Goal: Information Seeking & Learning: Learn about a topic

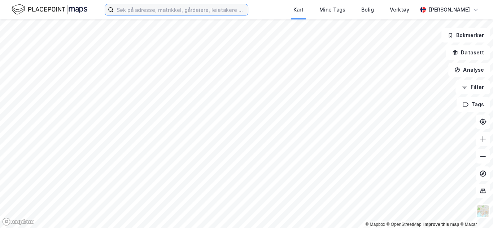
click at [176, 9] on input at bounding box center [181, 9] width 134 height 11
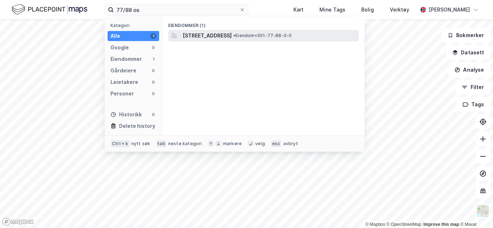
click at [231, 35] on span "[STREET_ADDRESS]" at bounding box center [206, 35] width 49 height 9
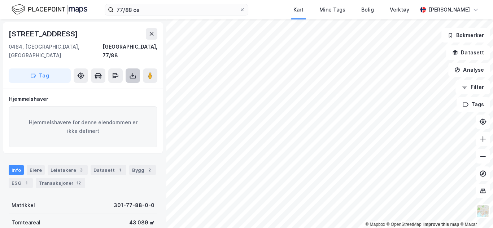
click at [135, 72] on icon at bounding box center [132, 75] width 7 height 7
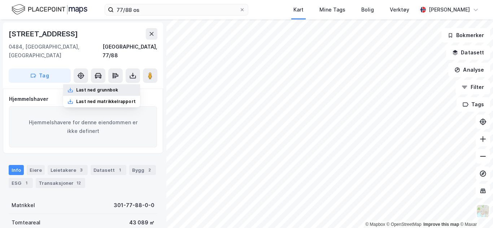
click at [106, 87] on div "Last ned grunnbok" at bounding box center [97, 90] width 42 height 6
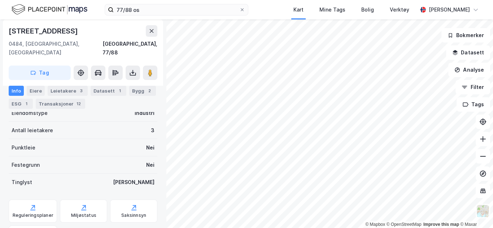
scroll to position [180, 0]
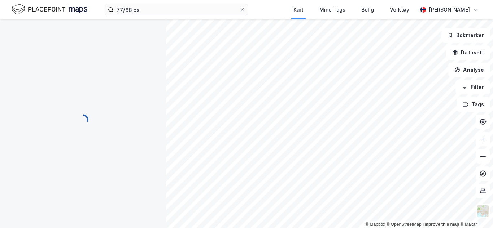
scroll to position [93, 0]
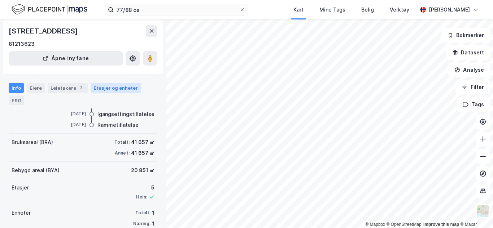
click at [119, 88] on div "Etasjer og enheter" at bounding box center [115, 88] width 44 height 6
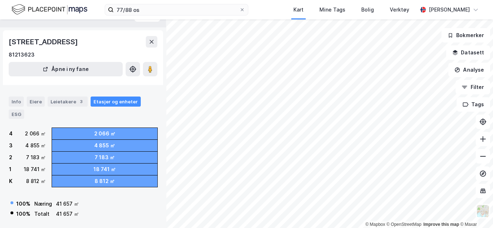
scroll to position [2, 0]
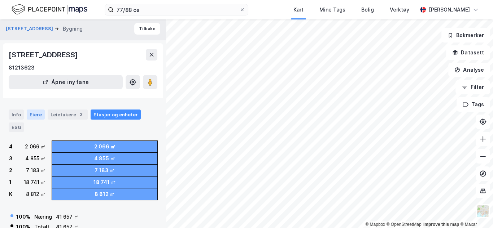
click at [41, 115] on div "Eiere" at bounding box center [36, 115] width 18 height 10
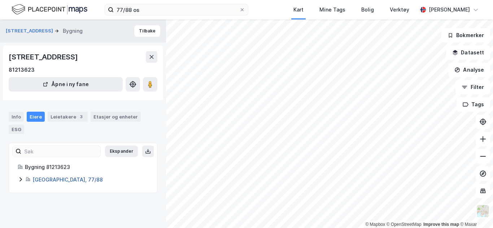
click at [51, 177] on link "[GEOGRAPHIC_DATA], 77/88" at bounding box center [67, 180] width 70 height 6
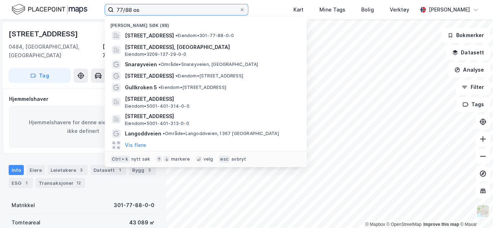
click at [164, 9] on input "77/88 os" at bounding box center [176, 9] width 125 height 11
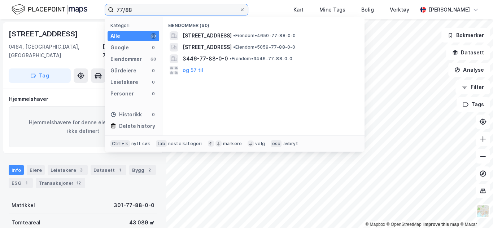
type input "77/88"
click at [79, 95] on div "Hjemmelshaver" at bounding box center [83, 99] width 148 height 9
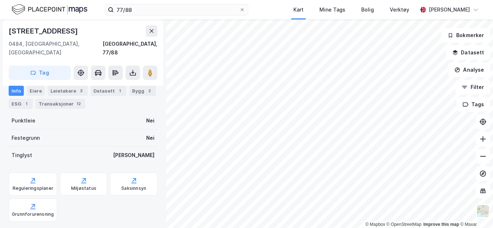
scroll to position [180, 0]
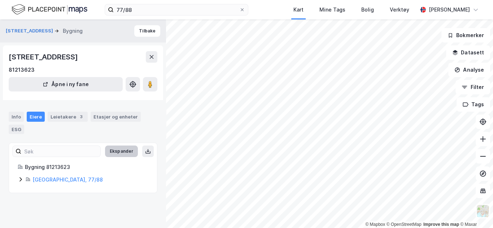
click at [128, 146] on button "Ekspander" at bounding box center [121, 152] width 33 height 12
click at [128, 146] on button "Minimer" at bounding box center [124, 152] width 27 height 12
click at [35, 29] on button "[STREET_ADDRESS]" at bounding box center [30, 30] width 49 height 7
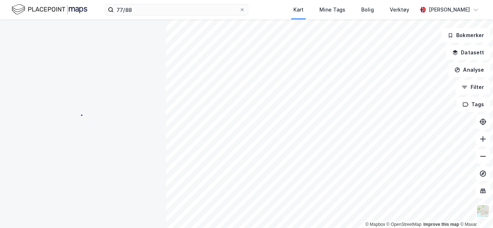
scroll to position [180, 0]
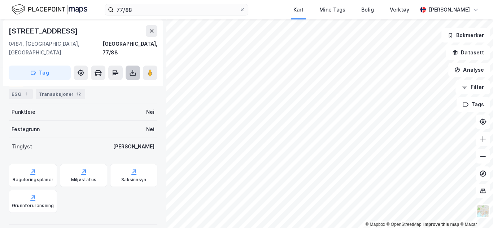
click at [135, 73] on icon at bounding box center [133, 74] width 6 height 3
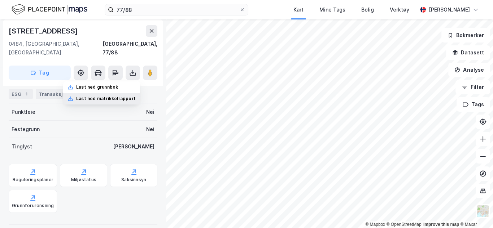
click at [109, 96] on div "Last ned matrikkelrapport" at bounding box center [105, 99] width 59 height 6
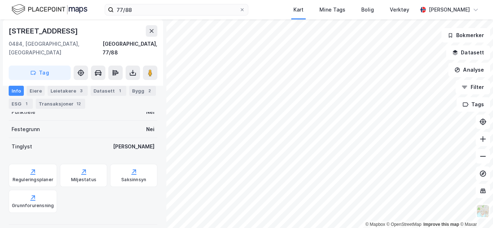
click at [97, 205] on div "Matrikkel 301-77-88-0-0 Tomteareal 43 089 ㎡ Bruksareal (BRA) 41 725 ㎡ Eiendomst…" at bounding box center [83, 145] width 149 height 257
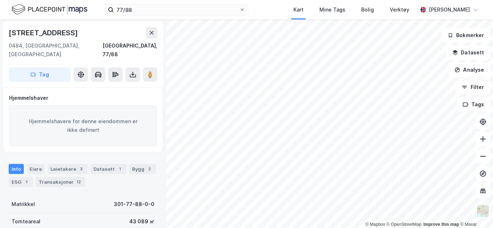
scroll to position [0, 0]
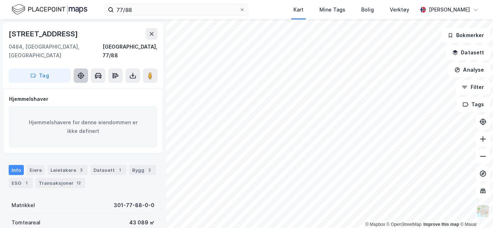
click at [82, 73] on icon at bounding box center [81, 76] width 6 height 6
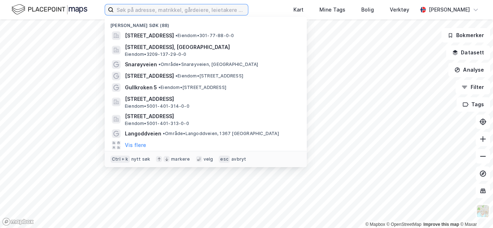
click at [203, 13] on input at bounding box center [181, 9] width 134 height 11
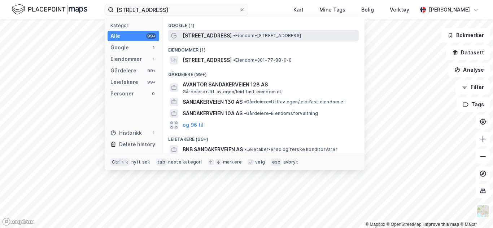
click at [239, 37] on span "• Eiendom • [STREET_ADDRESS]" at bounding box center [267, 36] width 68 height 6
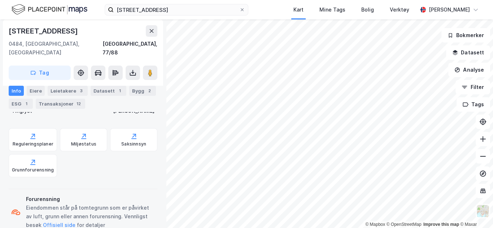
scroll to position [225, 0]
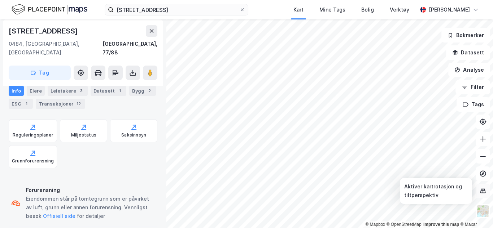
click at [484, 189] on icon at bounding box center [482, 191] width 5 height 5
click at [151, 69] on image at bounding box center [150, 72] width 4 height 7
click at [483, 122] on icon at bounding box center [482, 122] width 3 height 3
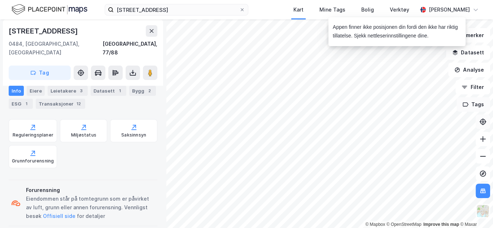
click at [472, 107] on button "Tags" at bounding box center [473, 104] width 34 height 14
click at [447, 109] on button at bounding box center [442, 109] width 12 height 12
click at [480, 89] on button "Filter" at bounding box center [472, 87] width 35 height 14
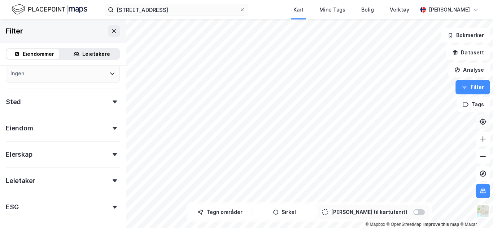
scroll to position [107, 0]
click at [112, 125] on div "Eiendom" at bounding box center [63, 125] width 114 height 21
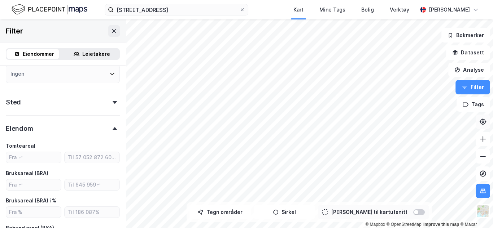
click at [112, 125] on div "Eiendom" at bounding box center [63, 125] width 114 height 21
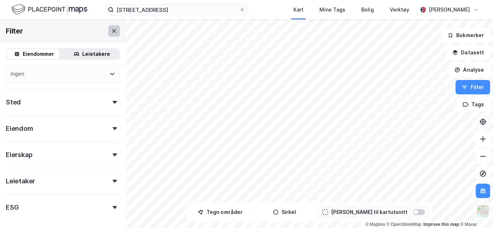
click at [111, 32] on icon at bounding box center [114, 31] width 6 height 6
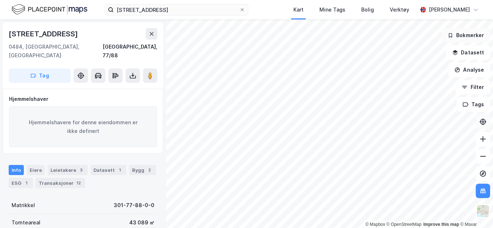
scroll to position [225, 0]
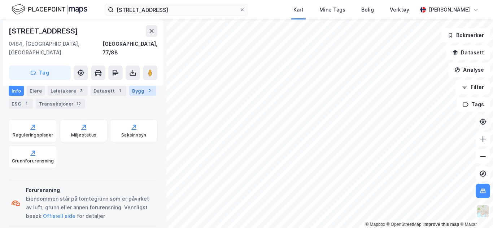
click at [138, 93] on div "Bygg 2" at bounding box center [142, 91] width 27 height 10
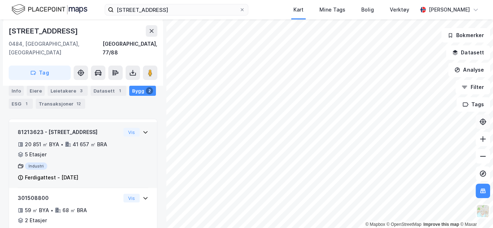
scroll to position [110, 0]
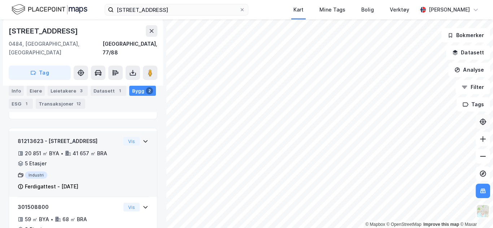
click at [143, 138] on icon at bounding box center [145, 141] width 6 height 6
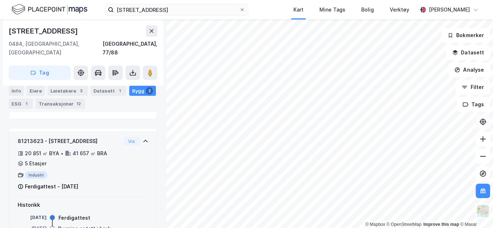
click at [143, 138] on icon at bounding box center [145, 141] width 6 height 6
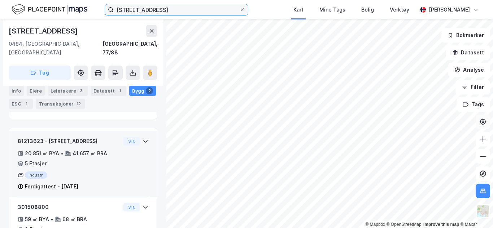
click at [178, 15] on input "sandakerveien 121" at bounding box center [176, 9] width 125 height 11
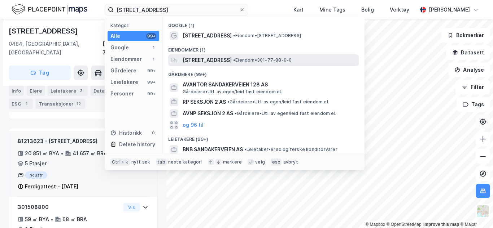
click at [343, 58] on div "Sandakerveien 121, 0484, OSLO, OSLO • Eiendom • 301-77-88-0-0" at bounding box center [269, 60] width 175 height 9
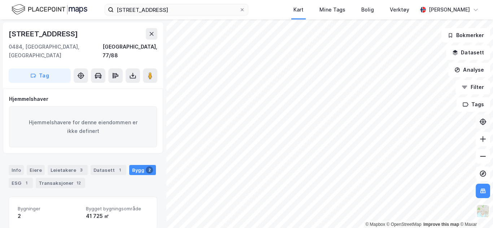
scroll to position [110, 0]
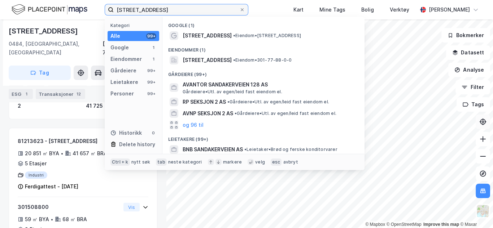
drag, startPoint x: 194, startPoint y: 5, endPoint x: 85, endPoint y: 5, distance: 108.9
click at [85, 5] on div "sandakerveien 121 seksjon 2 Kategori Alle 99+ Google 1 Eiendommer 1 Gårdeiere 9…" at bounding box center [246, 9] width 493 height 19
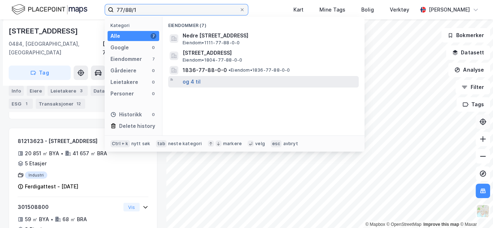
type input "77/88/1"
click at [195, 81] on button "og 4 til" at bounding box center [191, 82] width 18 height 9
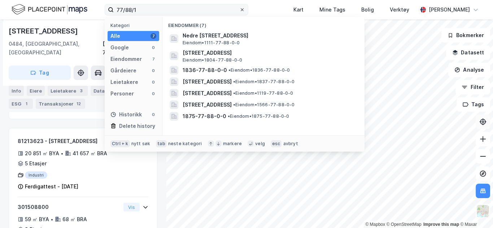
click at [243, 9] on icon at bounding box center [242, 9] width 3 height 3
click at [239, 9] on input "77/88/1" at bounding box center [176, 9] width 125 height 11
